Goal: Find specific page/section: Find specific page/section

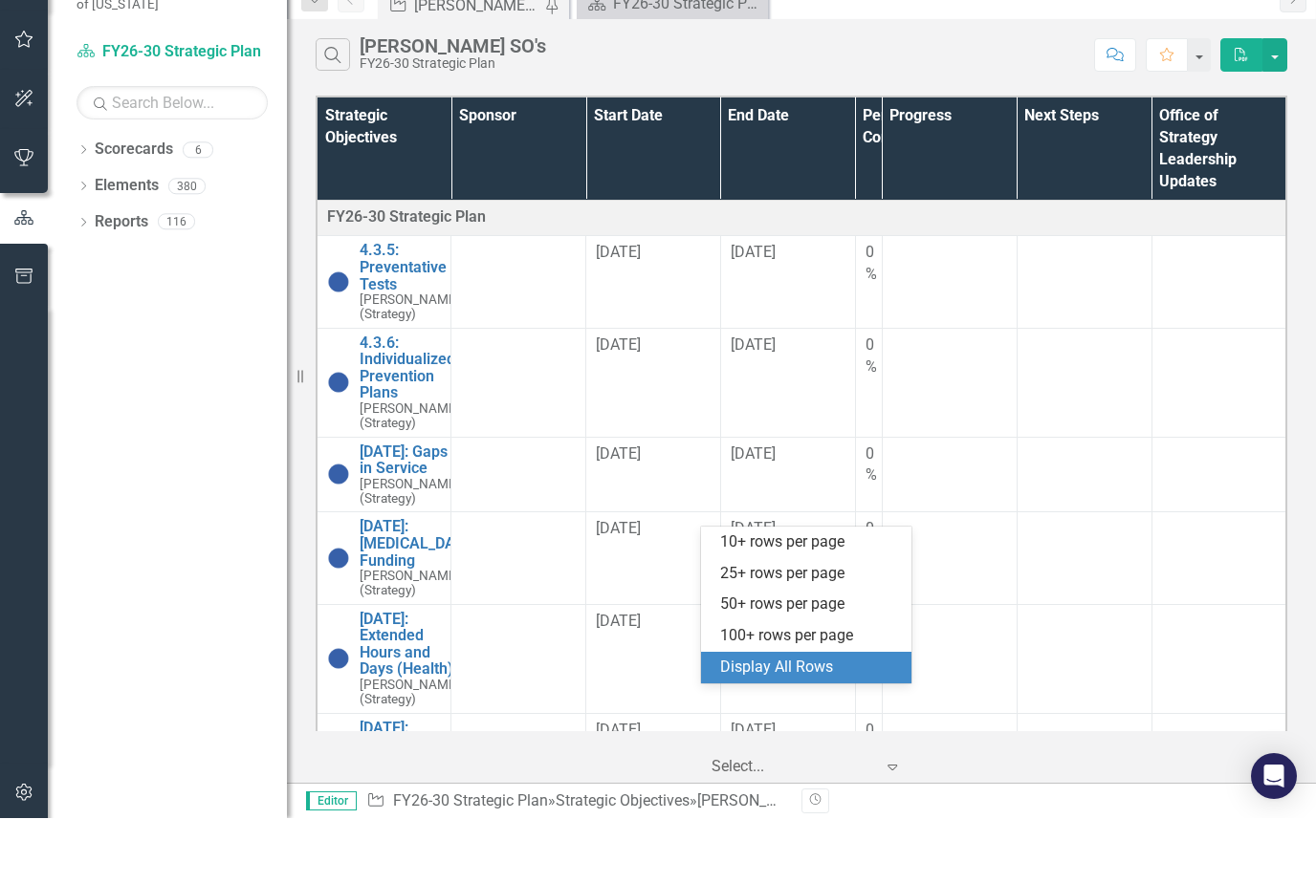
click at [27, 98] on icon "button" at bounding box center [24, 105] width 20 height 15
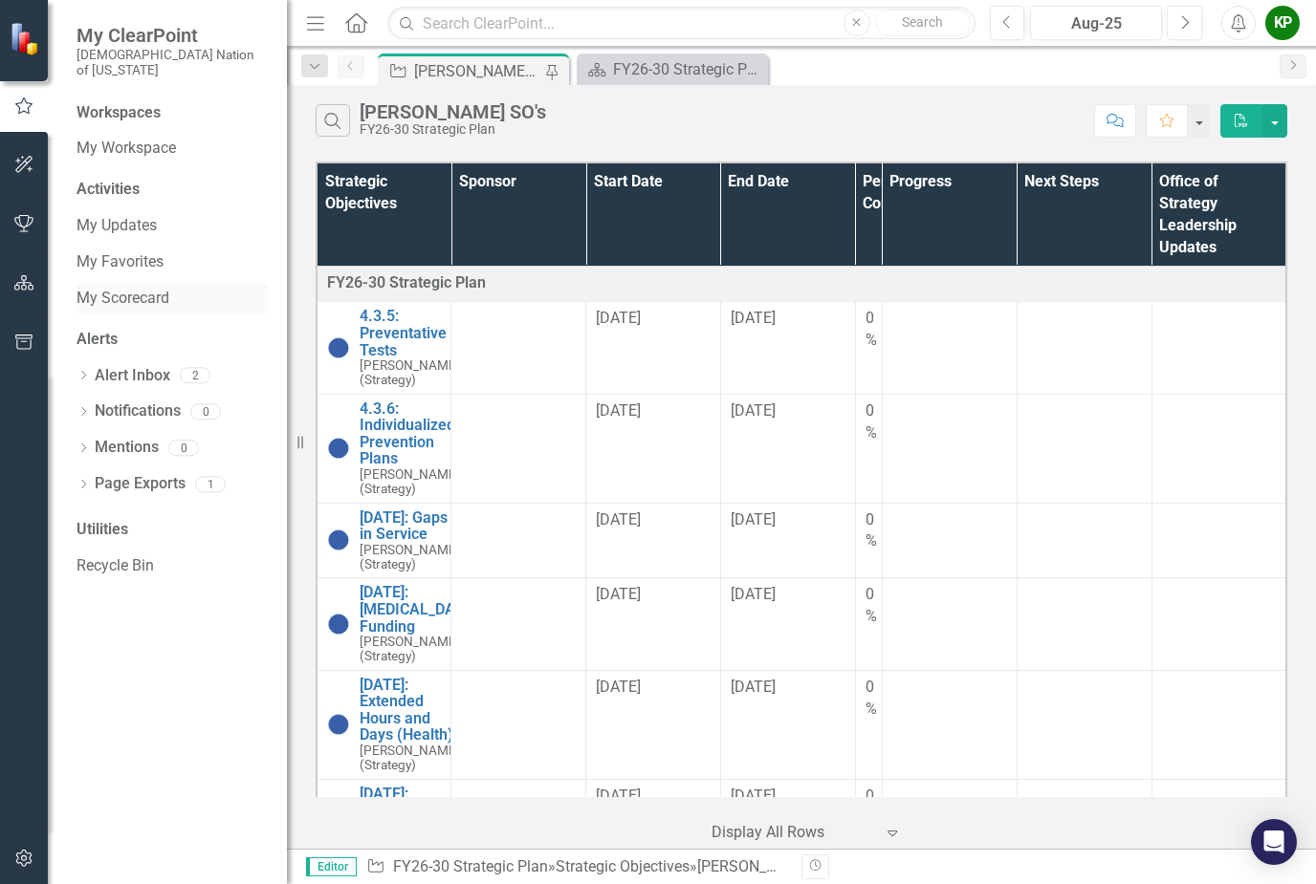
click at [162, 288] on link "My Scorecard" at bounding box center [171, 299] width 191 height 22
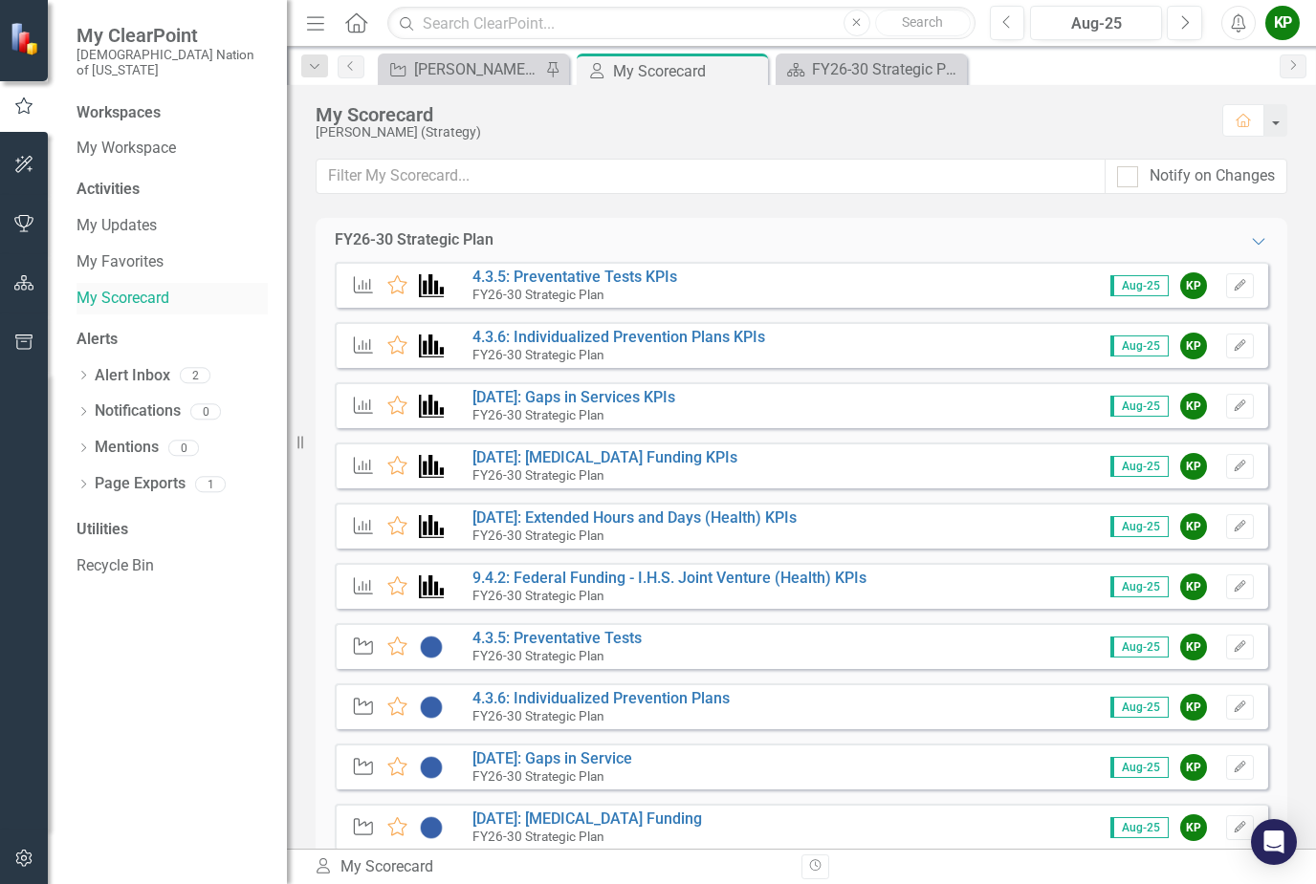
scroll to position [72, 0]
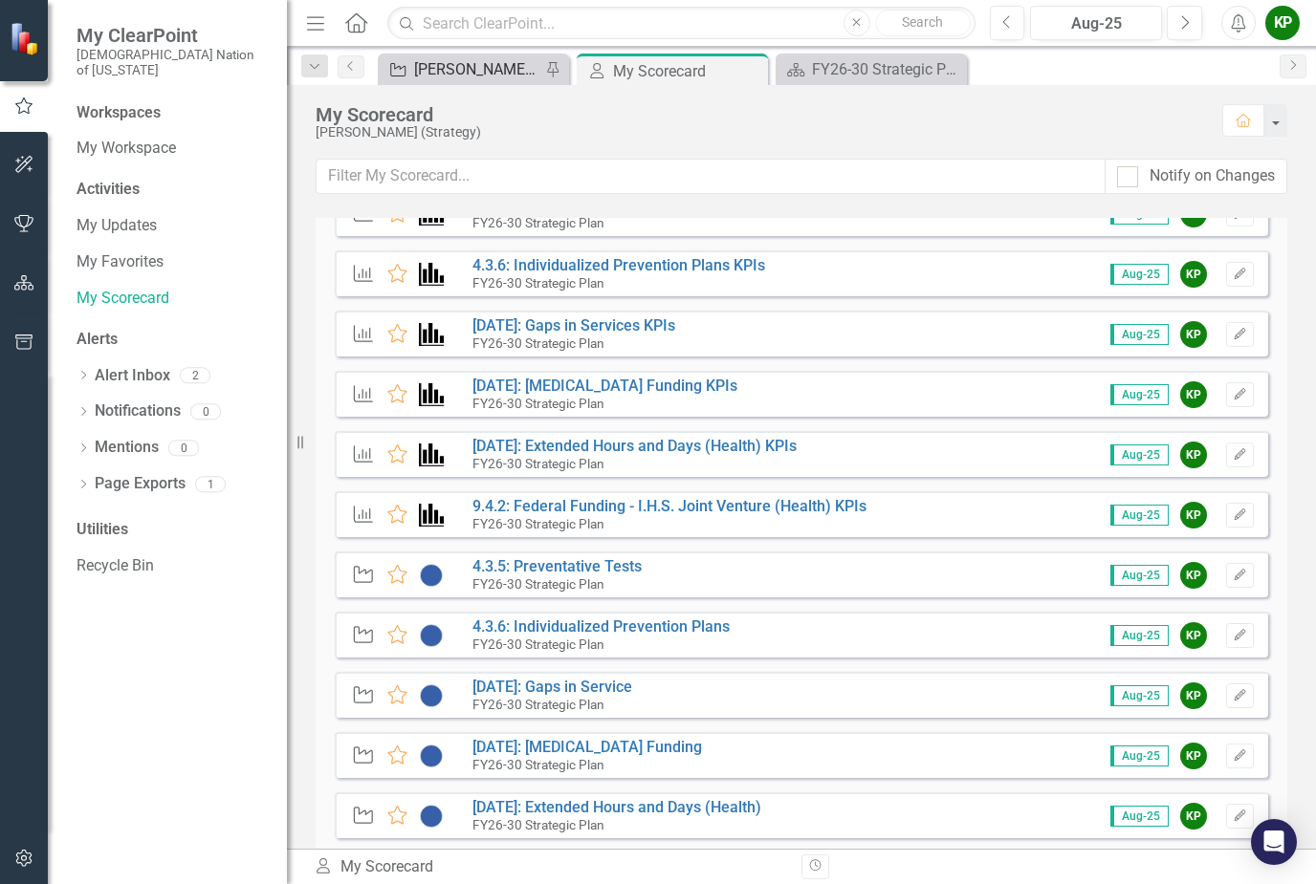
click at [520, 76] on div "[PERSON_NAME] SO's" at bounding box center [477, 69] width 126 height 24
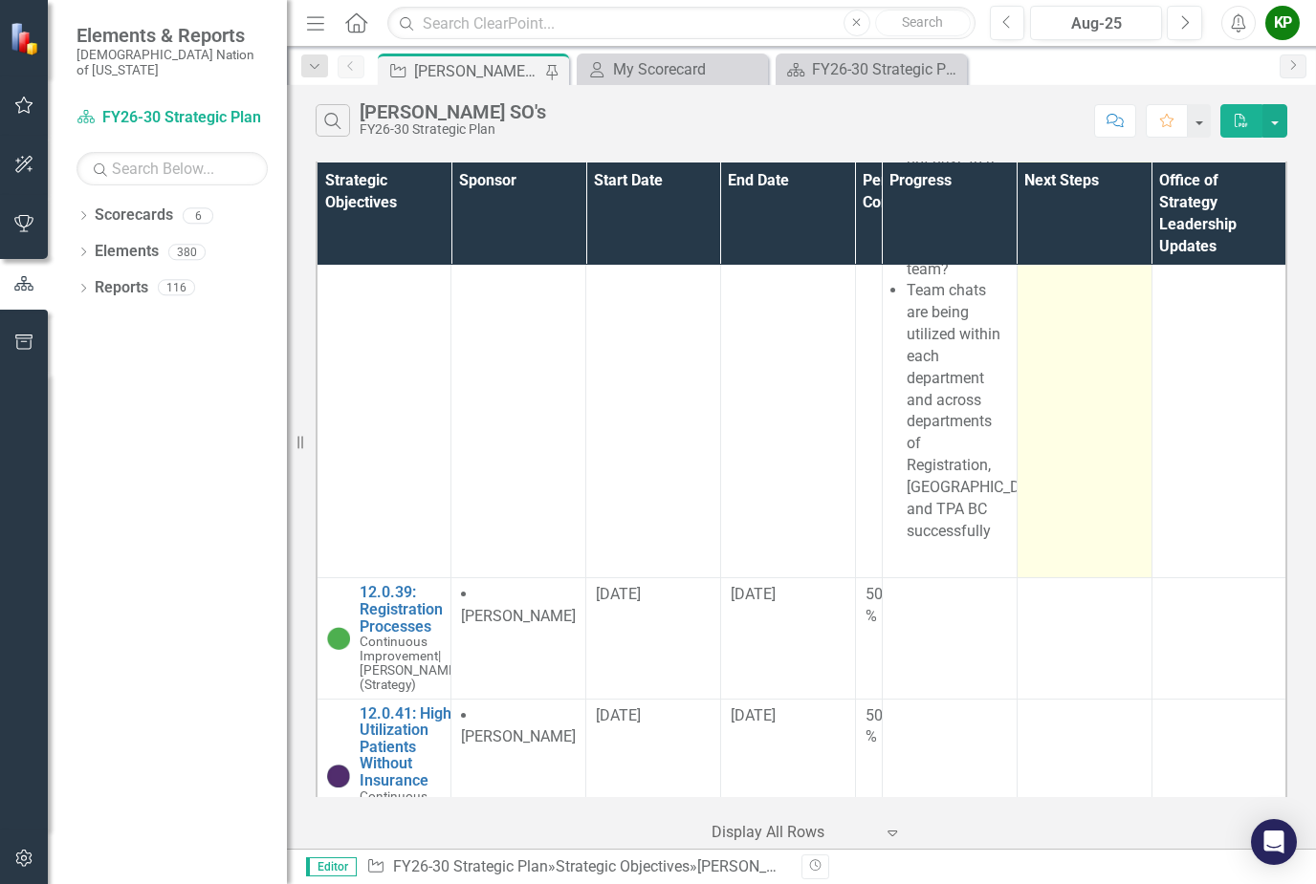
scroll to position [2175, 0]
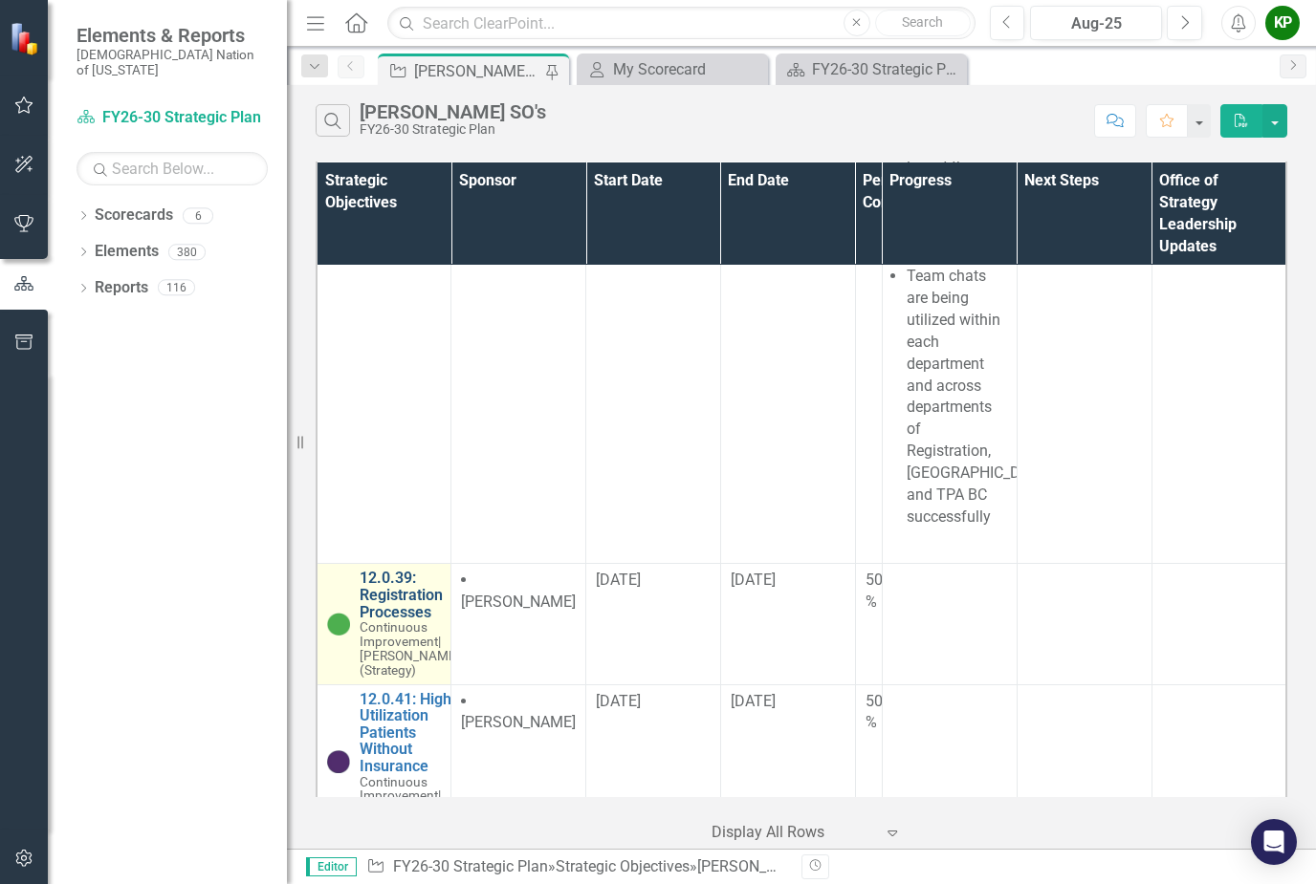
click at [411, 576] on link "12.0.39: Registration Processes" at bounding box center [410, 595] width 100 height 51
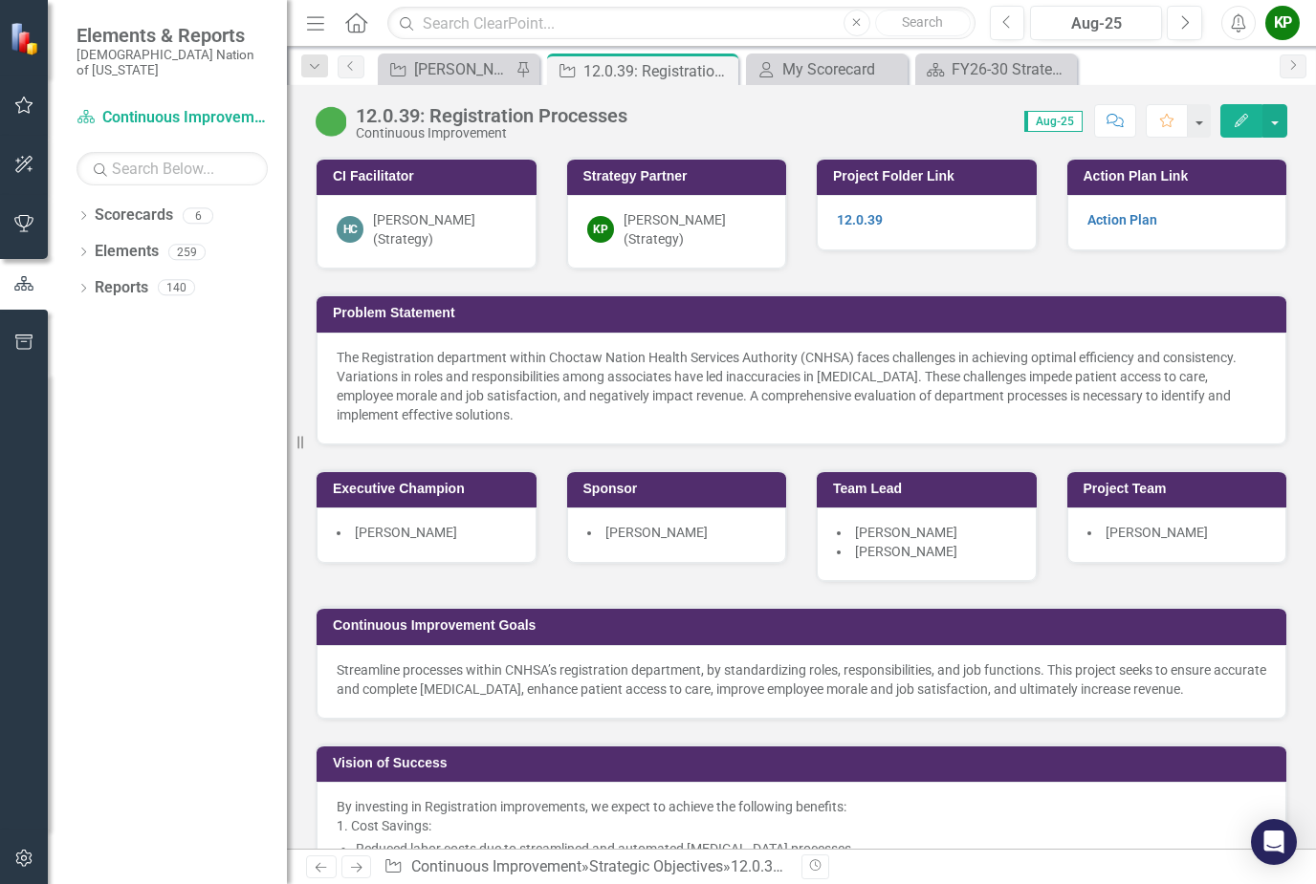
click at [1050, 123] on span "Aug-25" at bounding box center [1053, 121] width 58 height 21
click at [1048, 128] on span "Aug-25" at bounding box center [1053, 121] width 58 height 21
click at [1014, 30] on button "Previous" at bounding box center [1007, 23] width 35 height 34
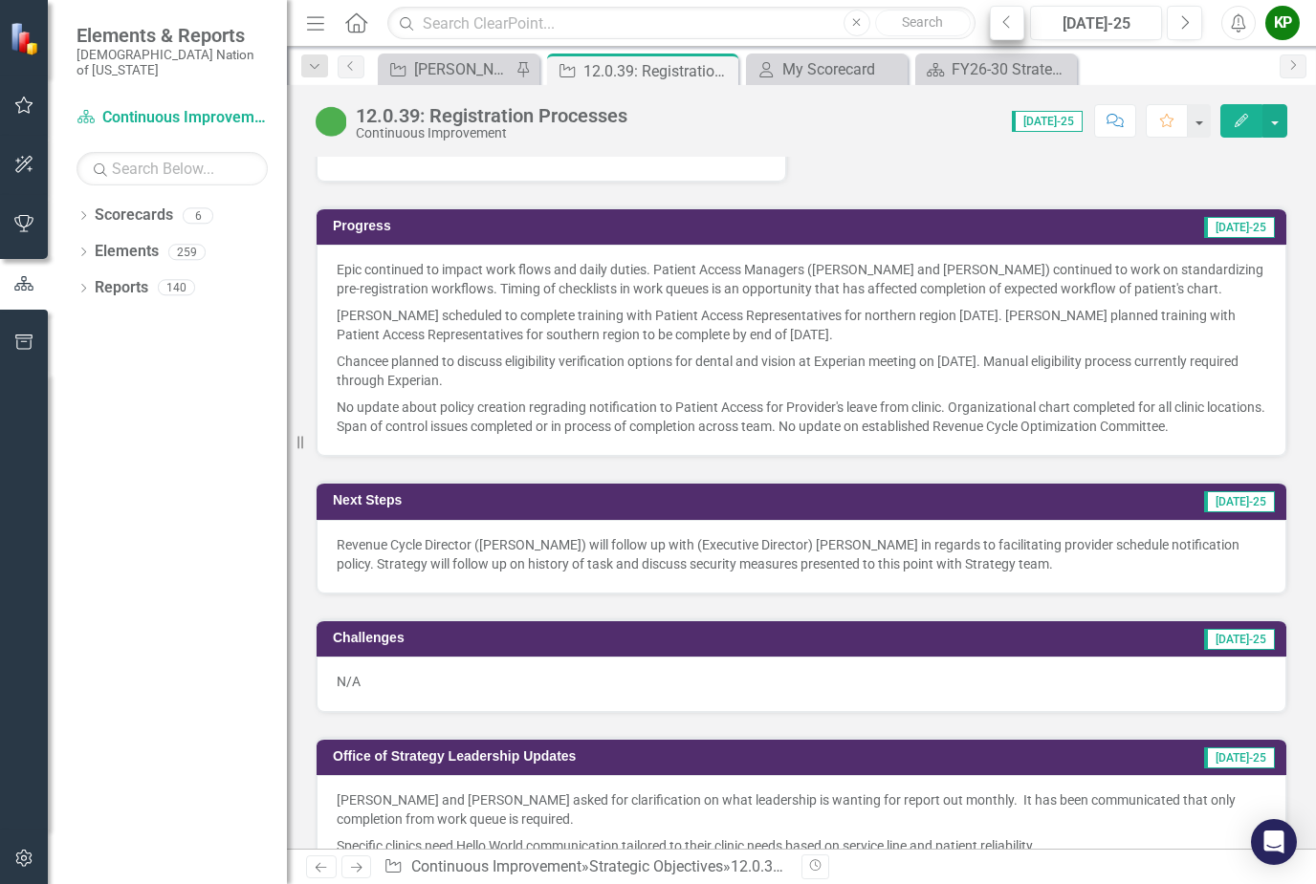
scroll to position [1365, 0]
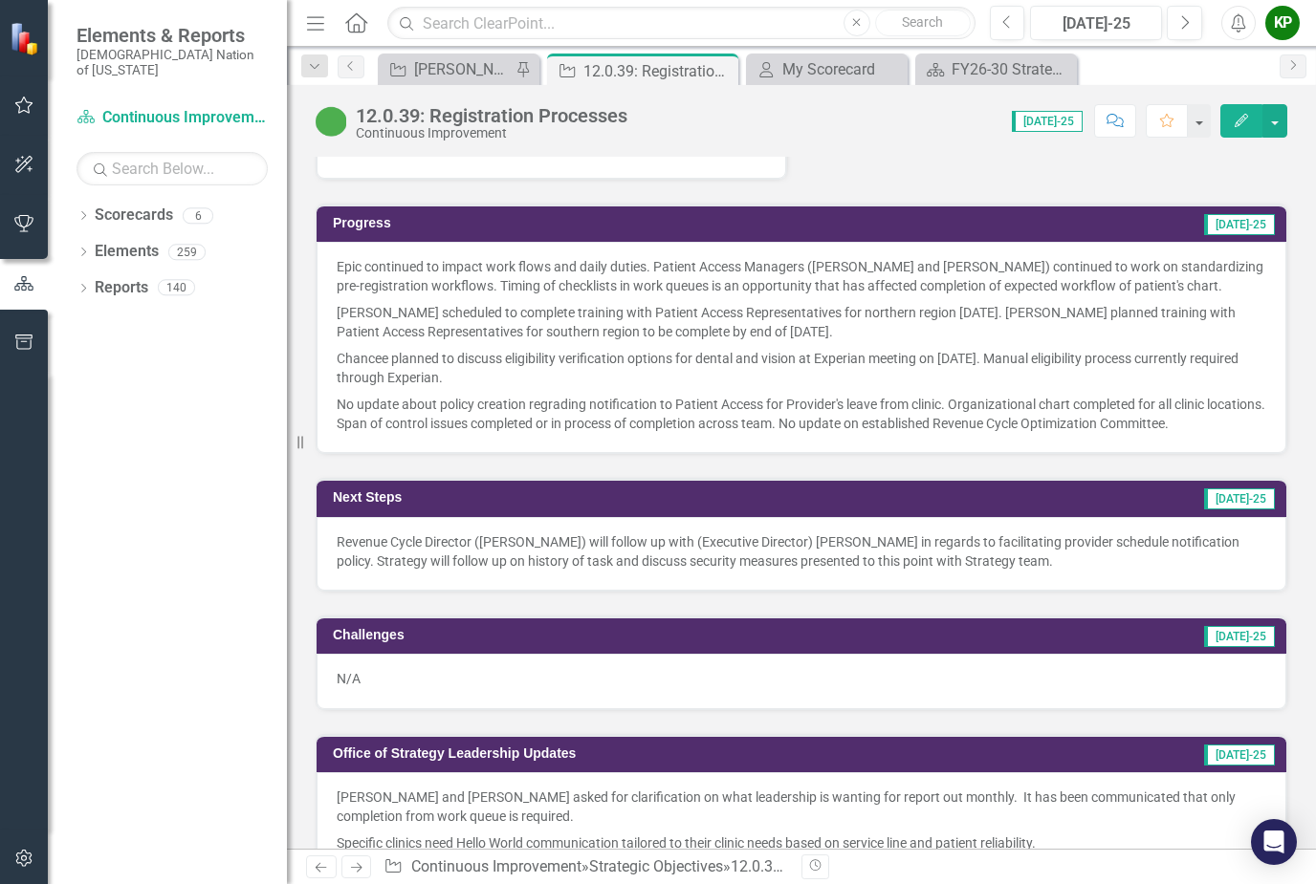
click at [1059, 751] on h3 "Office of Strategy Leadership Updates" at bounding box center [696, 754] width 727 height 14
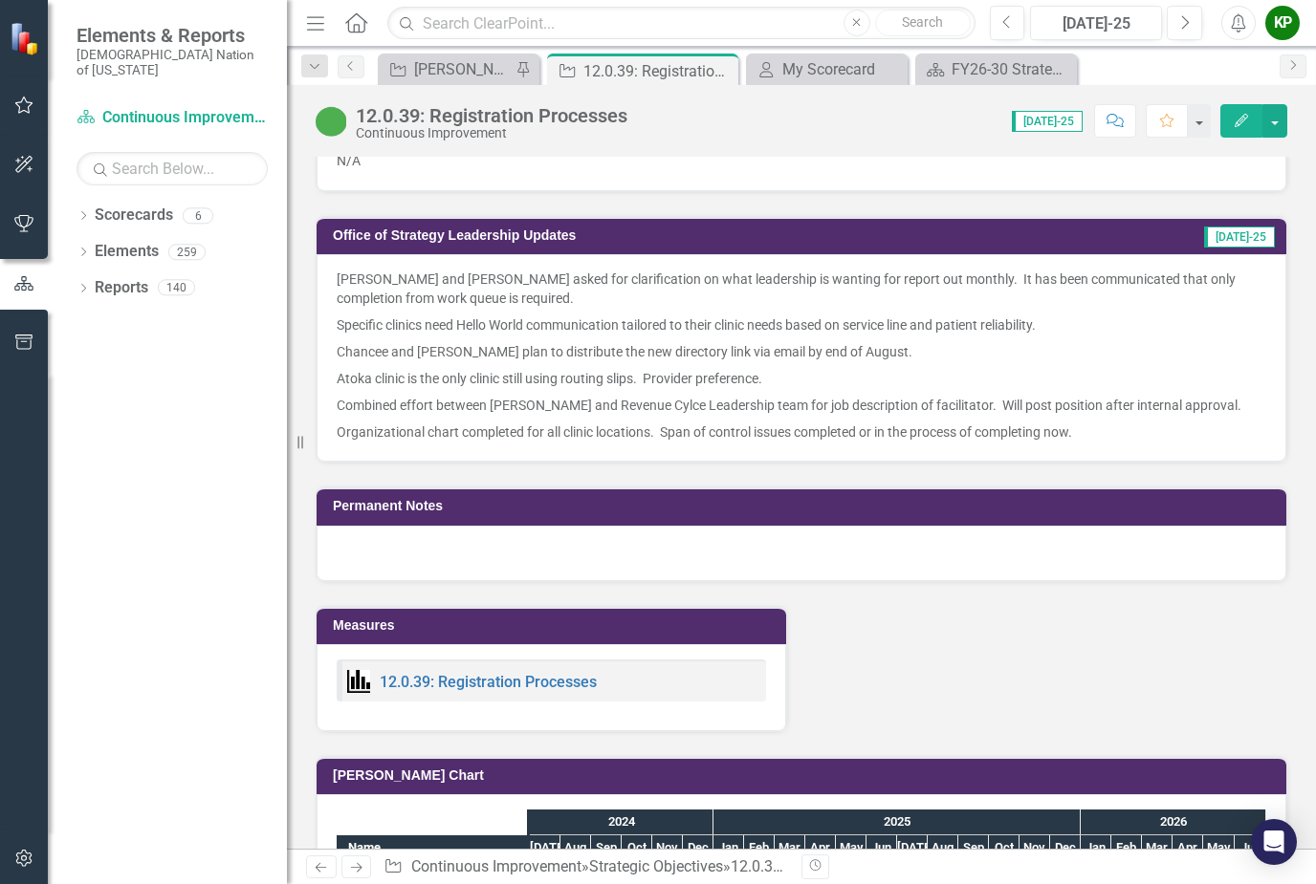
scroll to position [1886, 0]
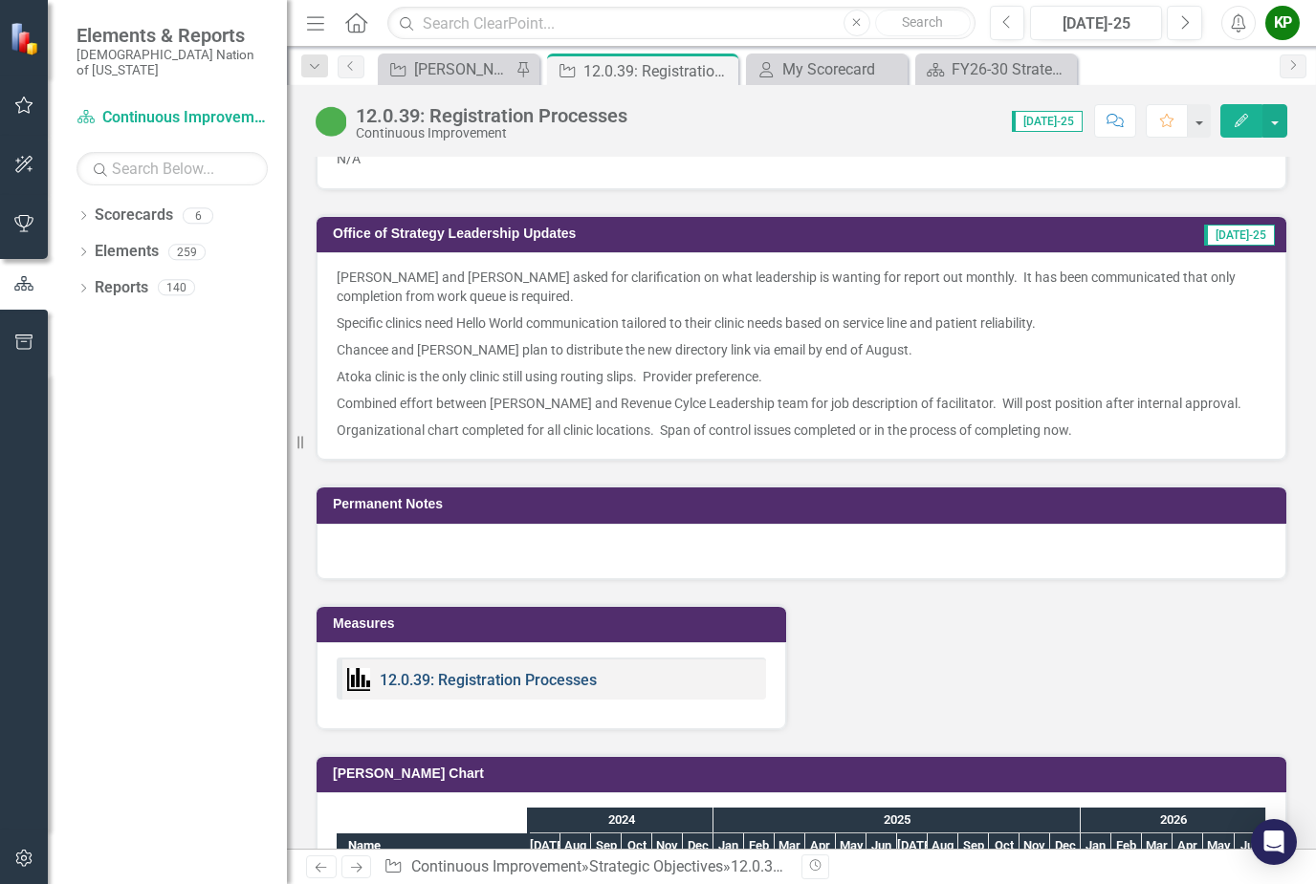
click at [550, 683] on link "12.0.39: Registration Processes" at bounding box center [488, 680] width 217 height 18
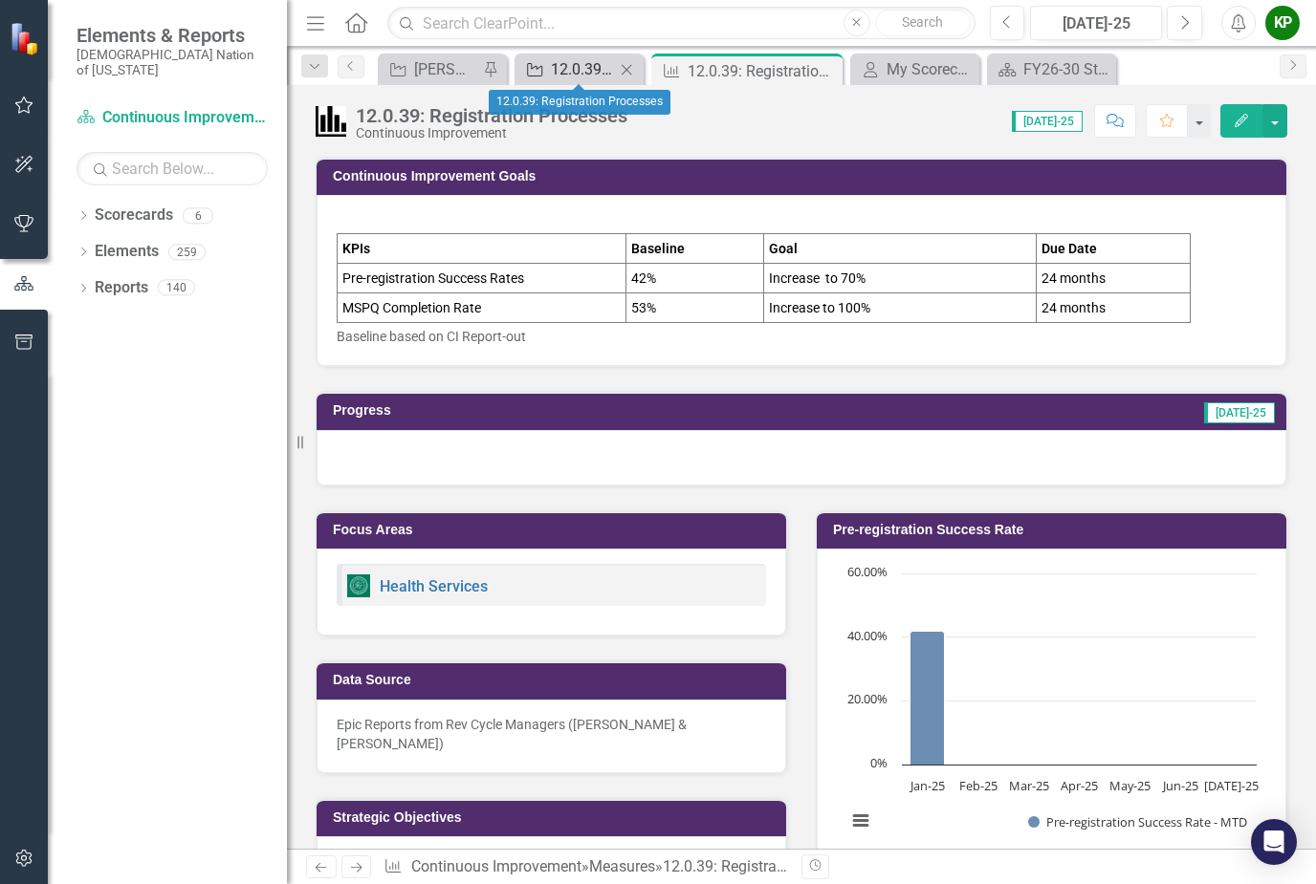
click at [578, 59] on div "12.0.39: Registration Processes" at bounding box center [583, 69] width 64 height 24
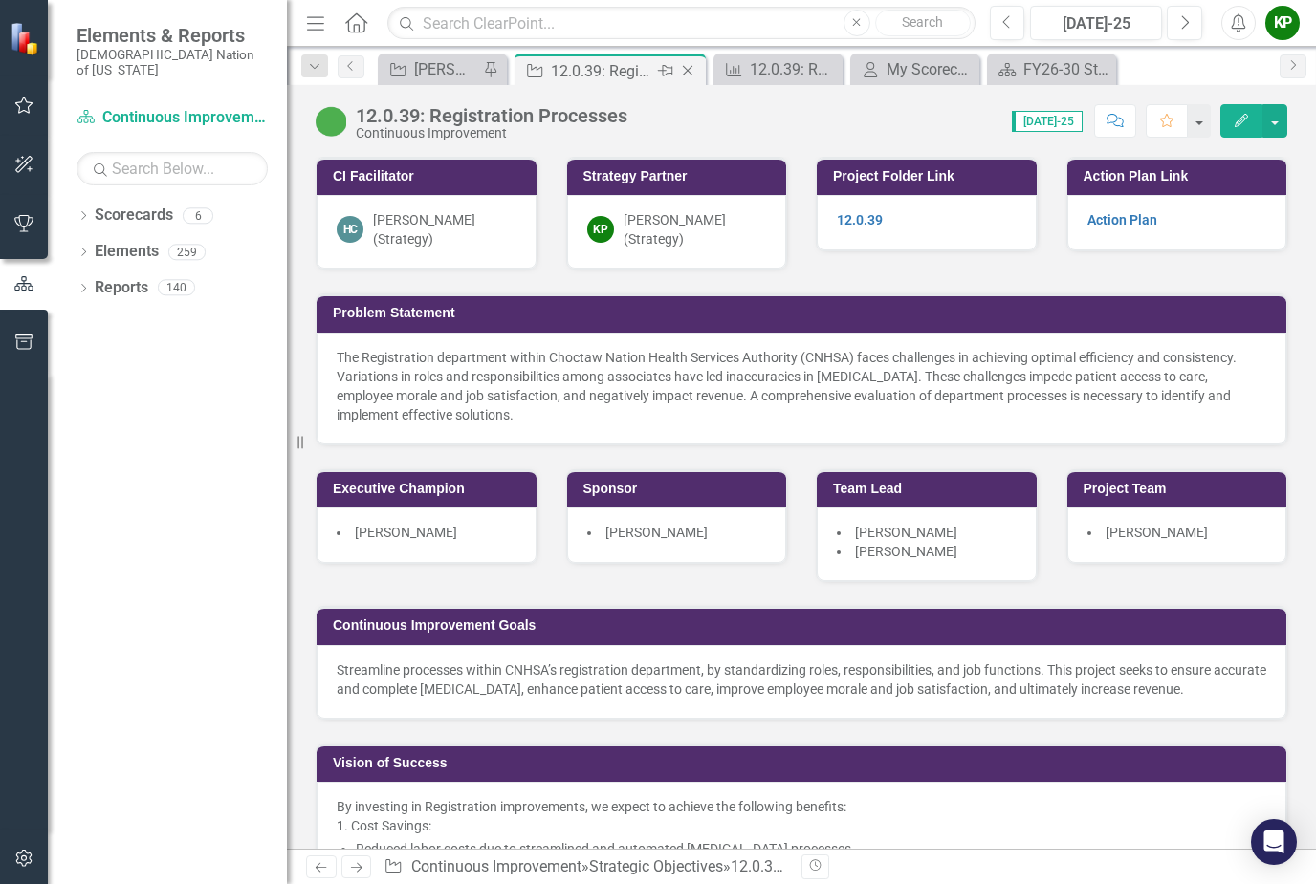
click at [556, 62] on div "12.0.39: Registration Processes" at bounding box center [602, 71] width 102 height 24
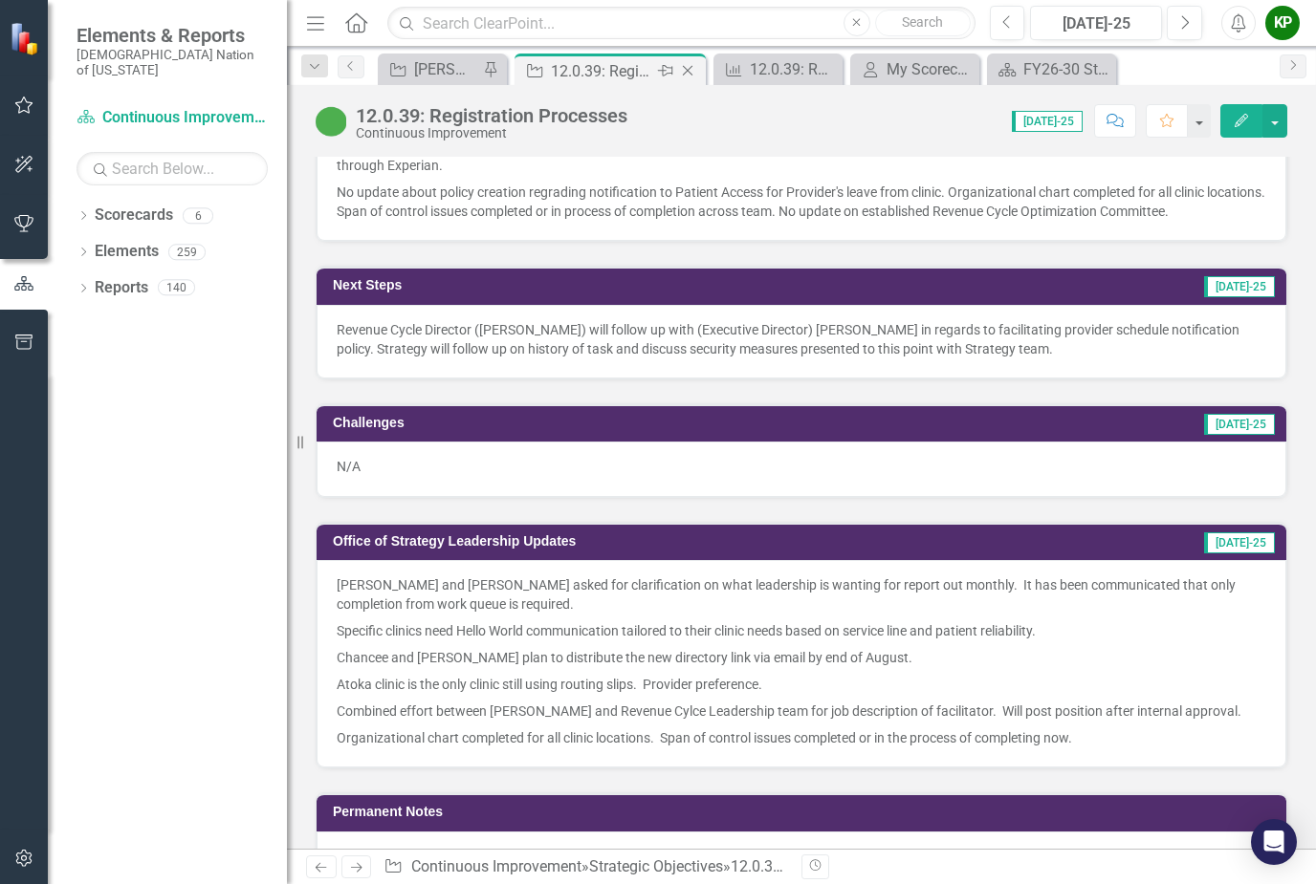
scroll to position [1580, 0]
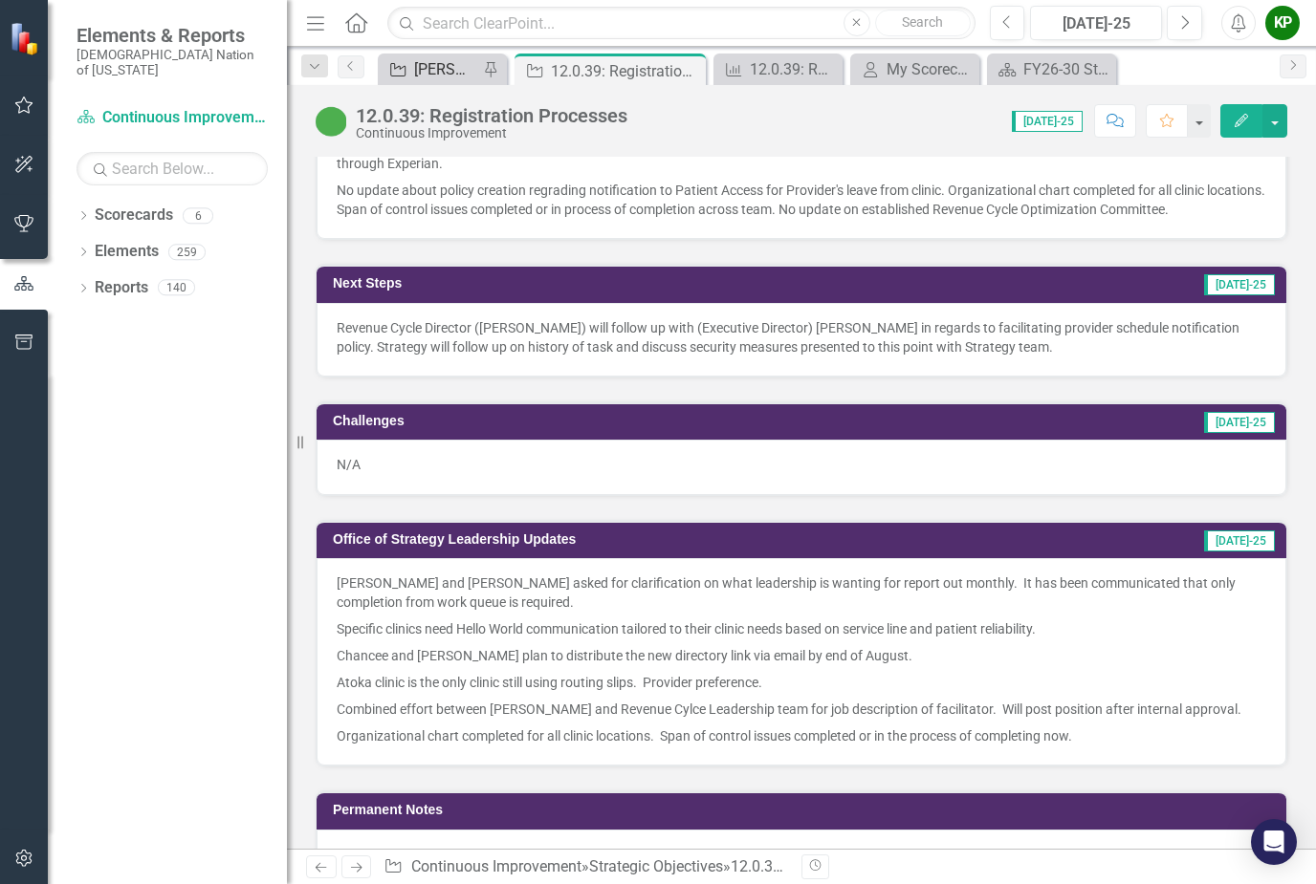
click at [447, 73] on div "[PERSON_NAME] SO's" at bounding box center [446, 69] width 64 height 24
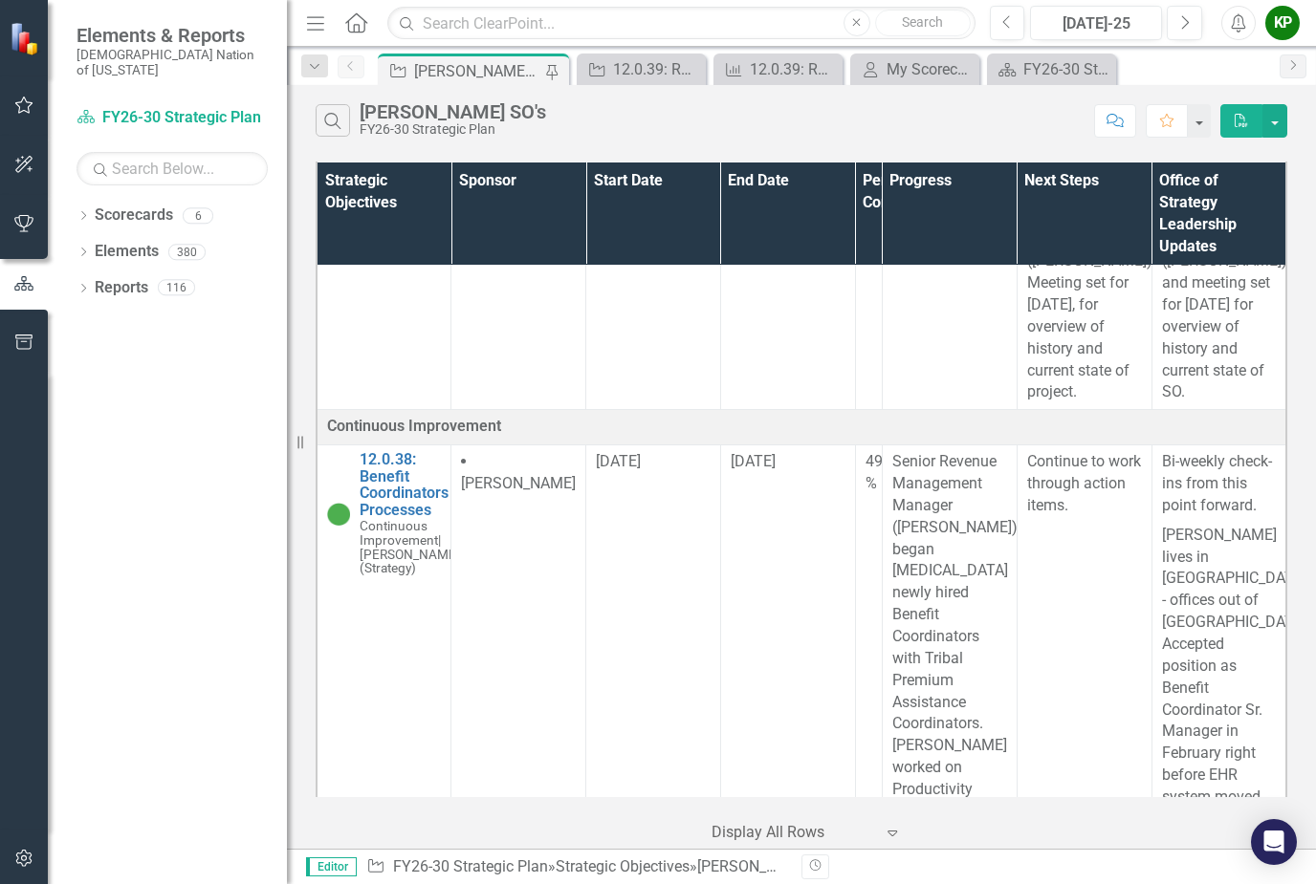
scroll to position [2777, 0]
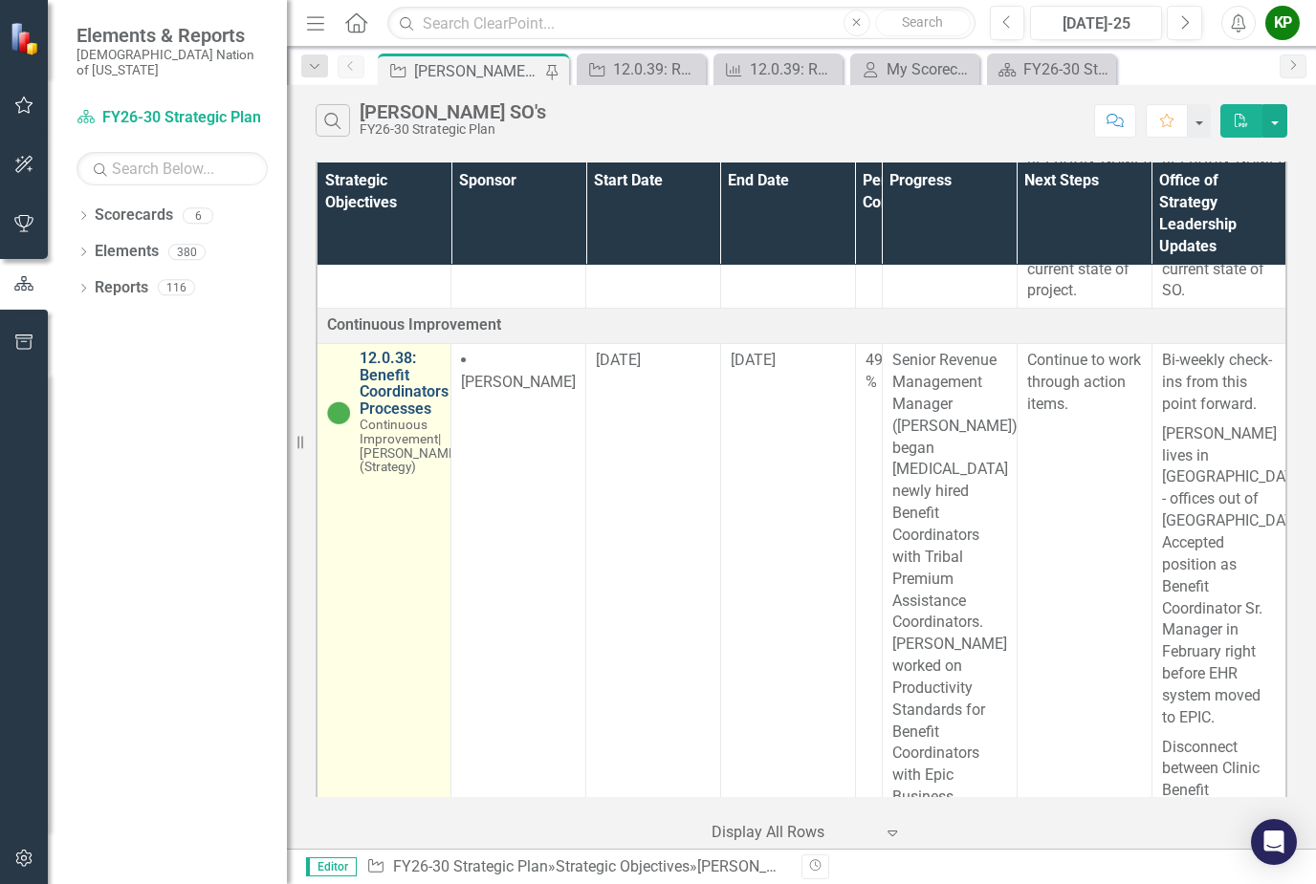
click at [395, 375] on link "12.0.38: Benefit Coordinators Processes" at bounding box center [410, 383] width 100 height 67
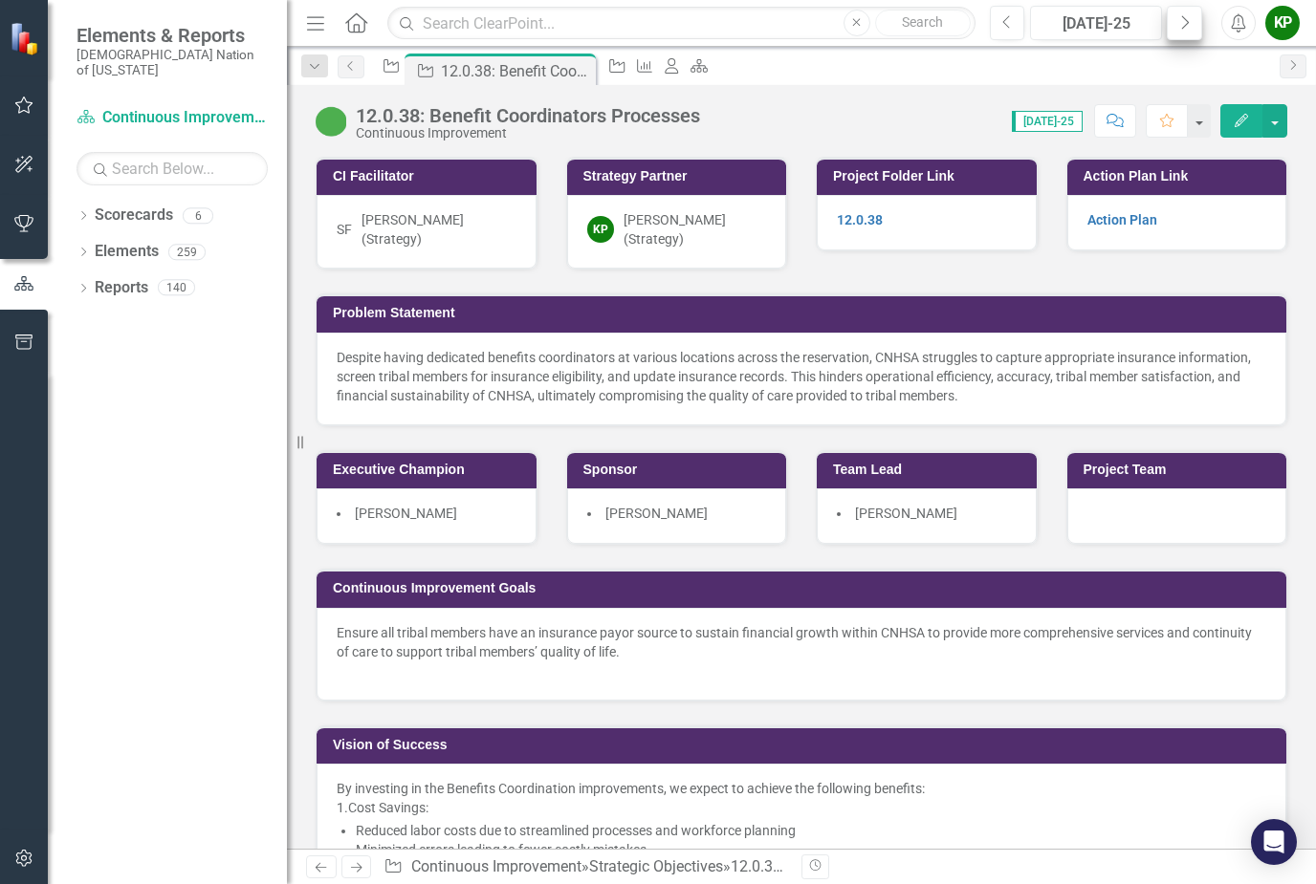
click at [1195, 20] on button "Next" at bounding box center [1184, 23] width 35 height 34
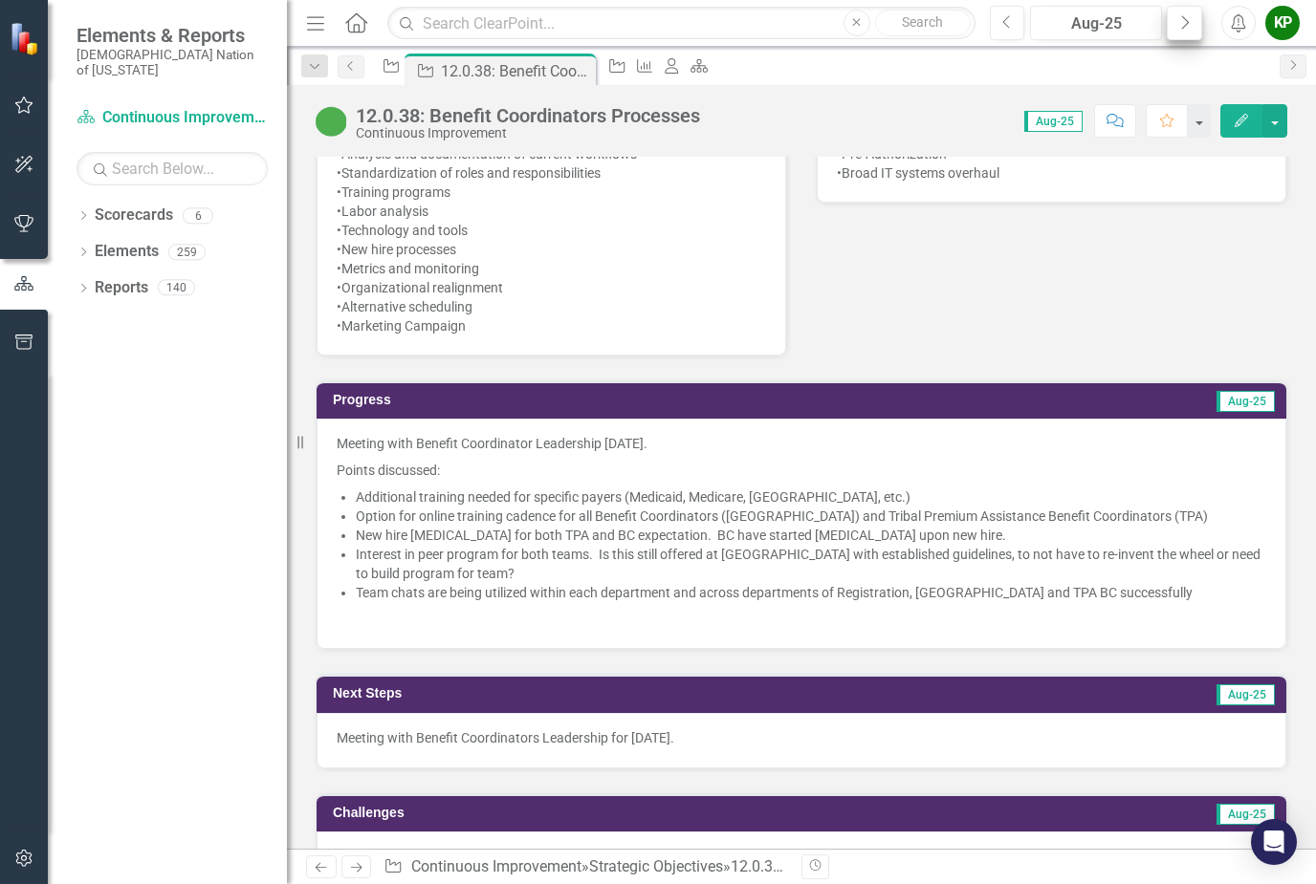
scroll to position [1164, 0]
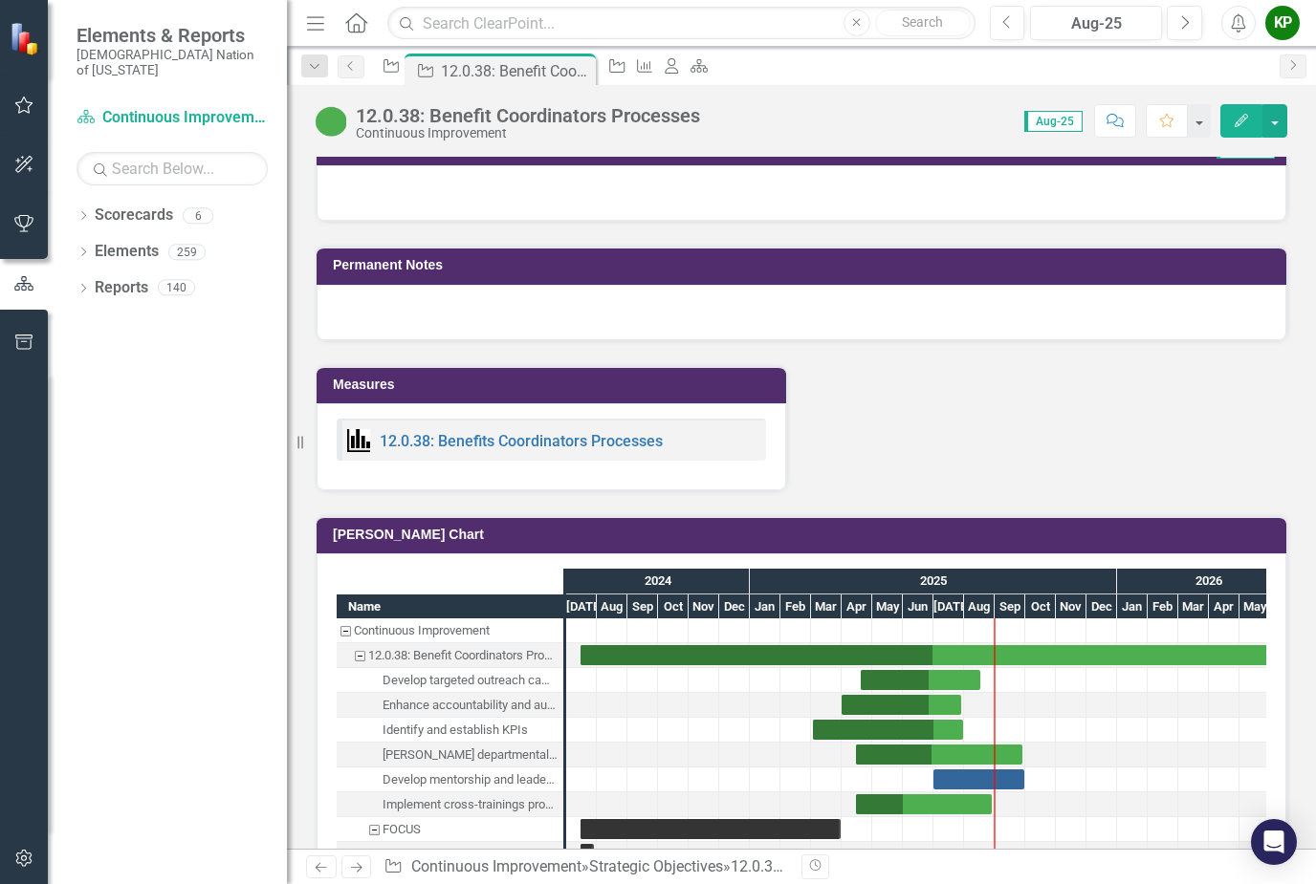
click at [241, 532] on div "Dropdown Scorecards 6 FY26-30 Strategic Plan Continuous Improvement FY26-30 Ope…" at bounding box center [167, 542] width 239 height 685
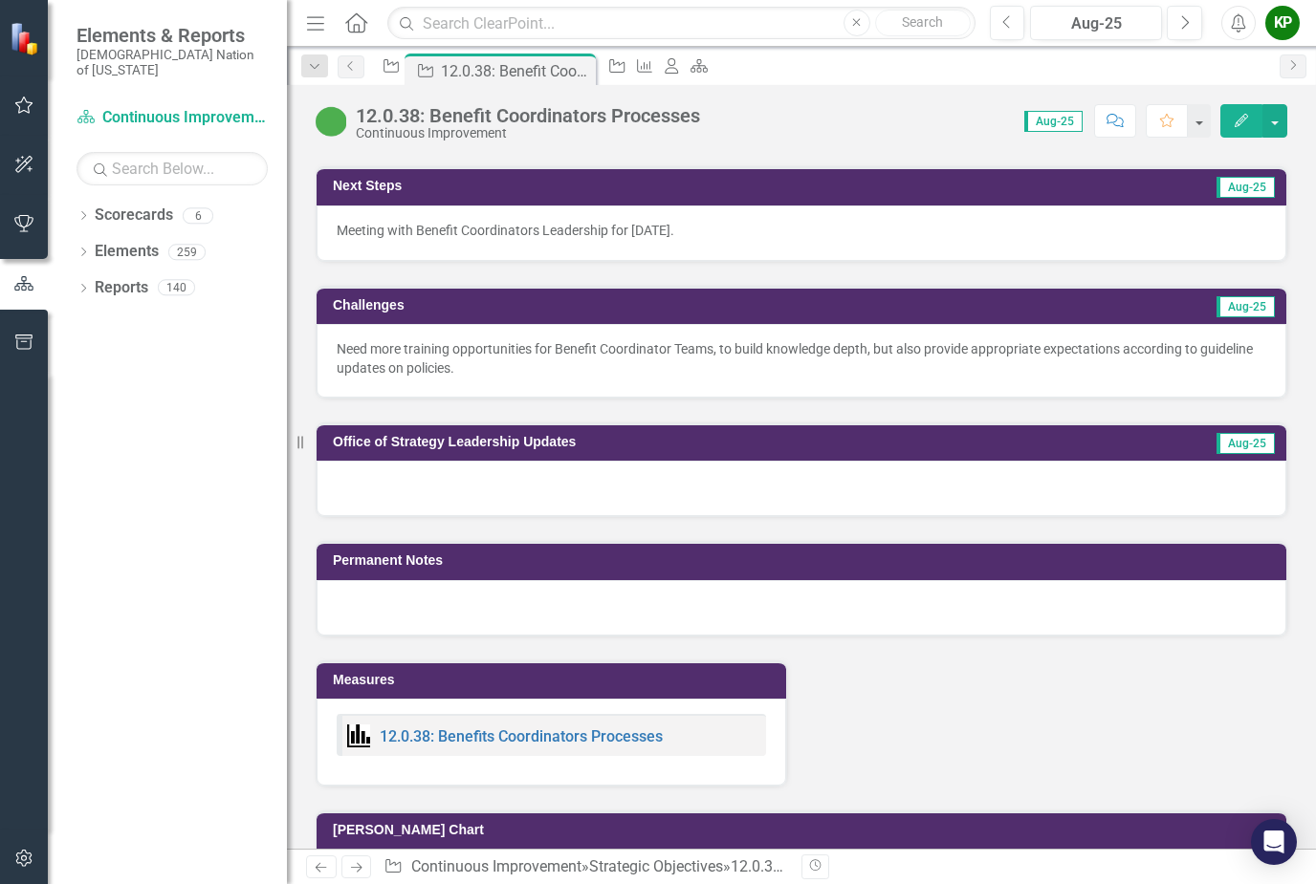
scroll to position [1664, 0]
